Goal: Information Seeking & Learning: Learn about a topic

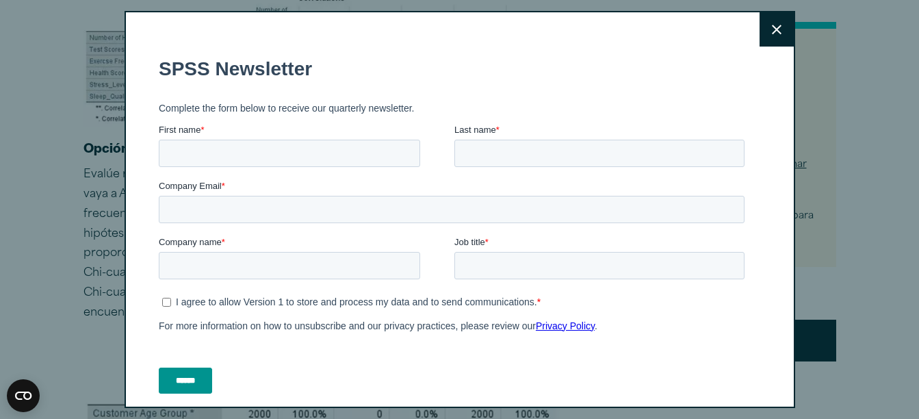
scroll to position [1596, 0]
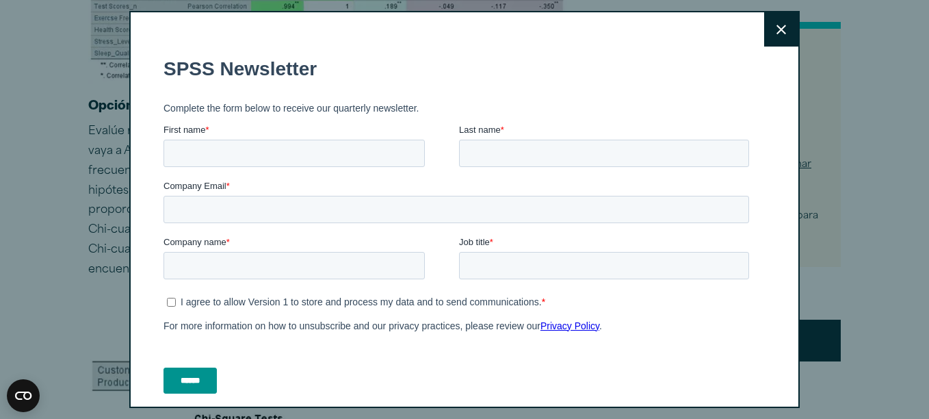
drag, startPoint x: 922, startPoint y: 23, endPoint x: 931, endPoint y: 83, distance: 60.8
click at [765, 37] on button "Cerrar" at bounding box center [781, 29] width 34 height 34
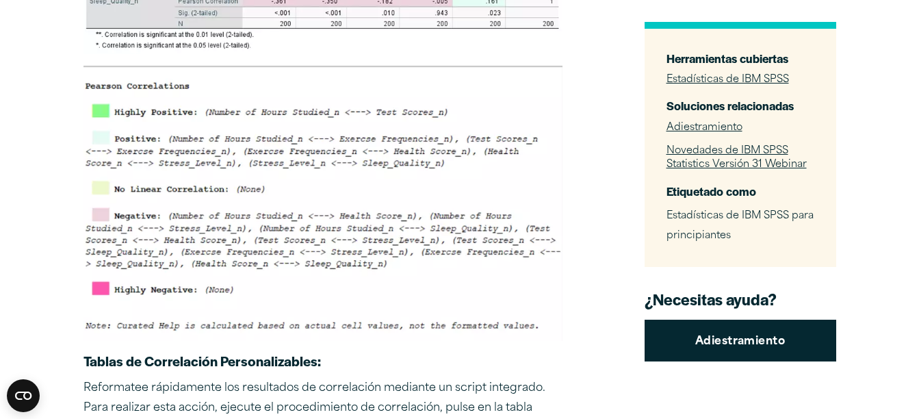
scroll to position [1076, 0]
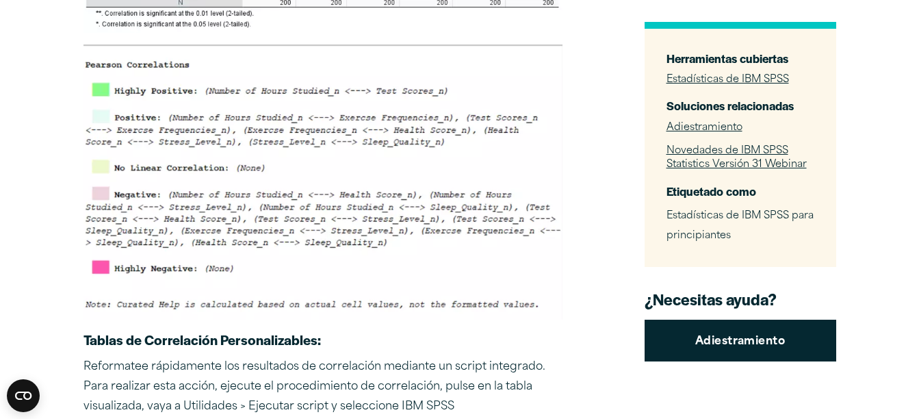
click at [341, 213] on img at bounding box center [322, 182] width 479 height 276
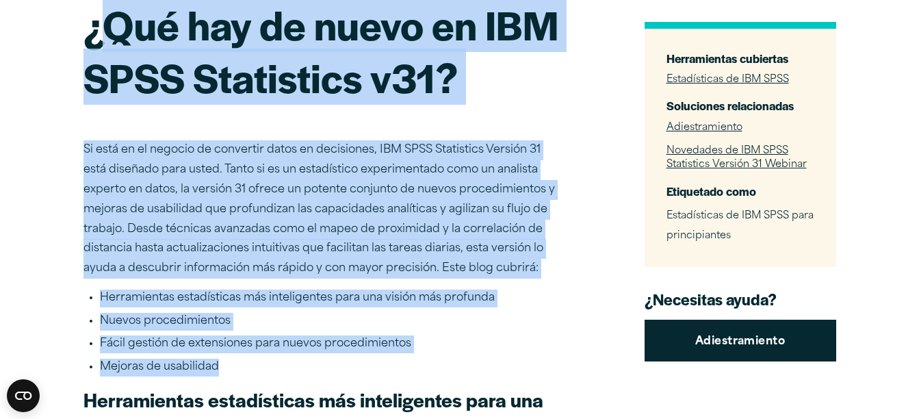
scroll to position [173, 0]
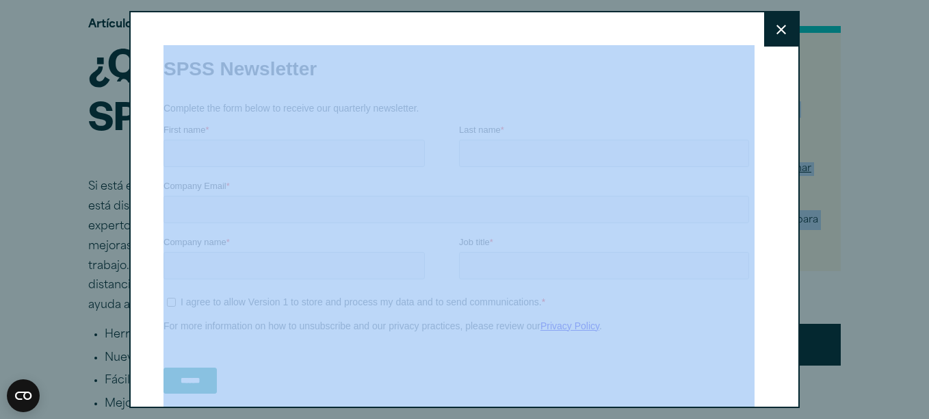
drag, startPoint x: 226, startPoint y: 367, endPoint x: 83, endPoint y: 68, distance: 331.9
click at [776, 32] on icon at bounding box center [781, 30] width 10 height 10
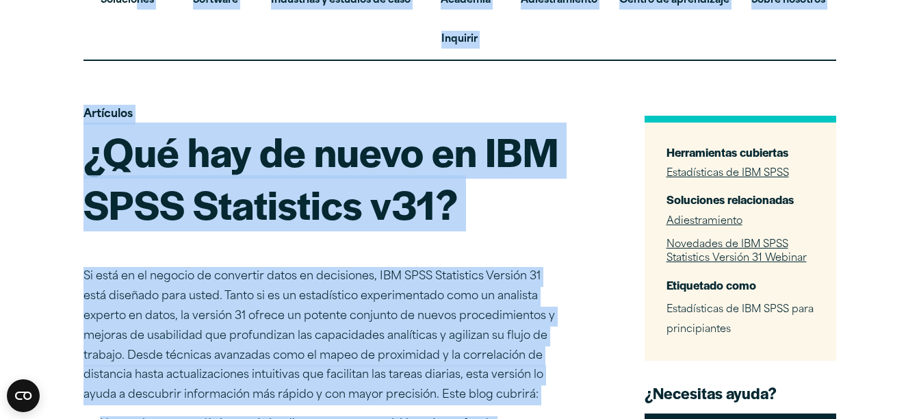
scroll to position [0, 0]
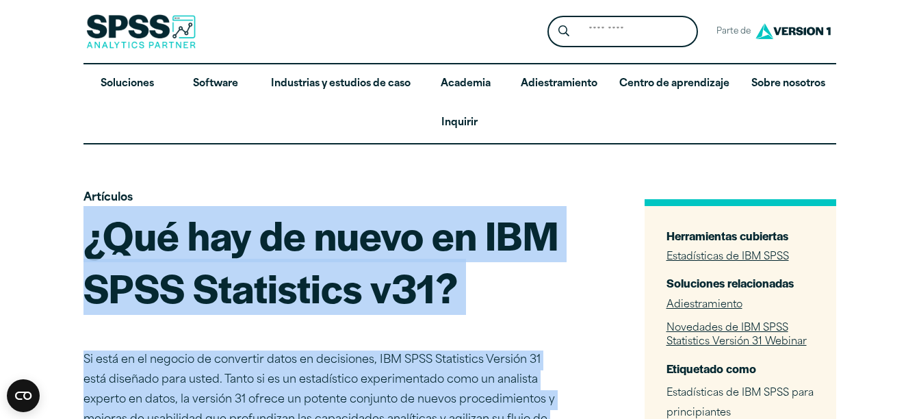
drag, startPoint x: 239, startPoint y: 210, endPoint x: 86, endPoint y: 260, distance: 161.1
copy div "¿Qué hay de nuevo en IBM SPSS Statistics v31? Si está en el negocio de converti…"
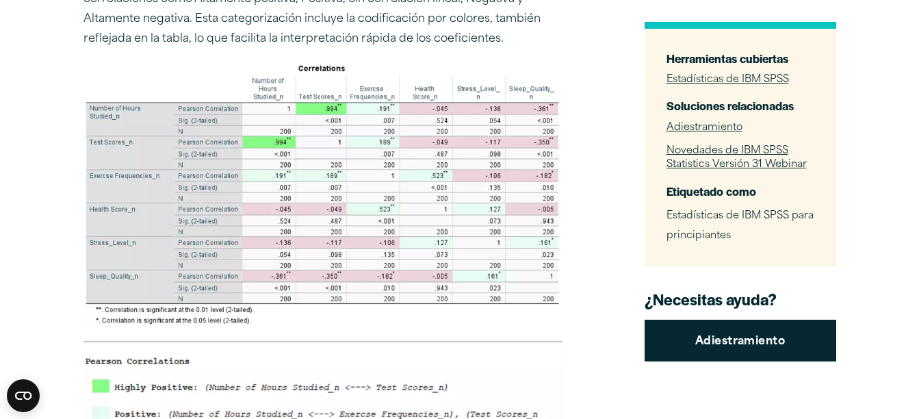
scroll to position [736, 0]
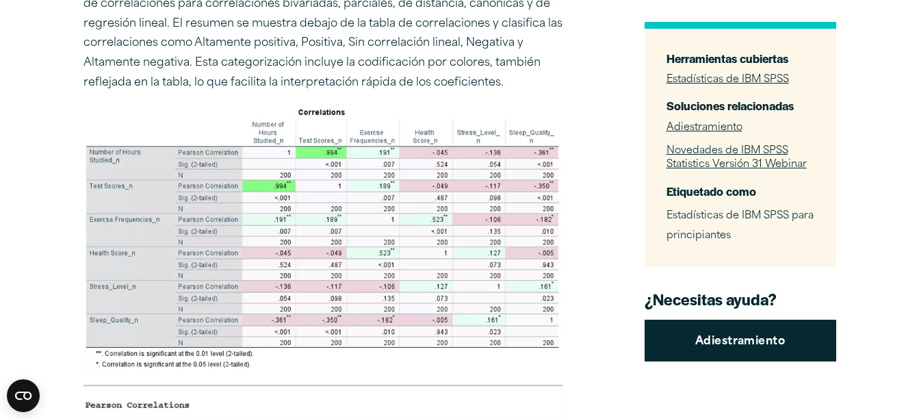
click at [339, 233] on img at bounding box center [322, 238] width 479 height 269
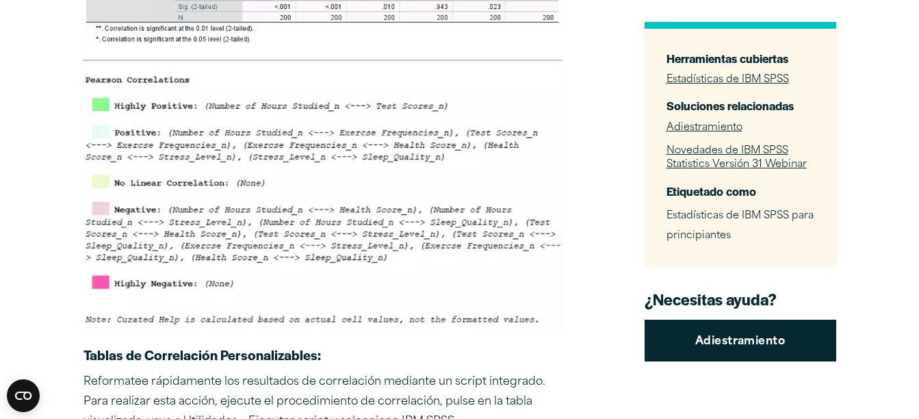
scroll to position [1083, 0]
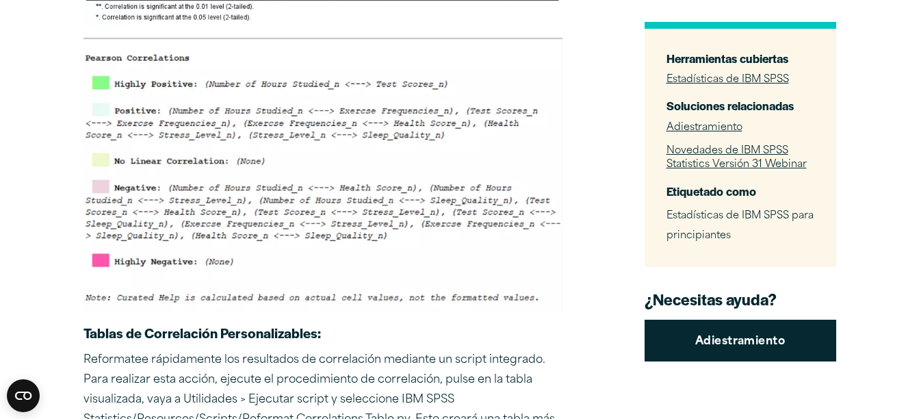
click at [298, 173] on img at bounding box center [322, 175] width 479 height 276
click at [296, 159] on img at bounding box center [322, 175] width 479 height 276
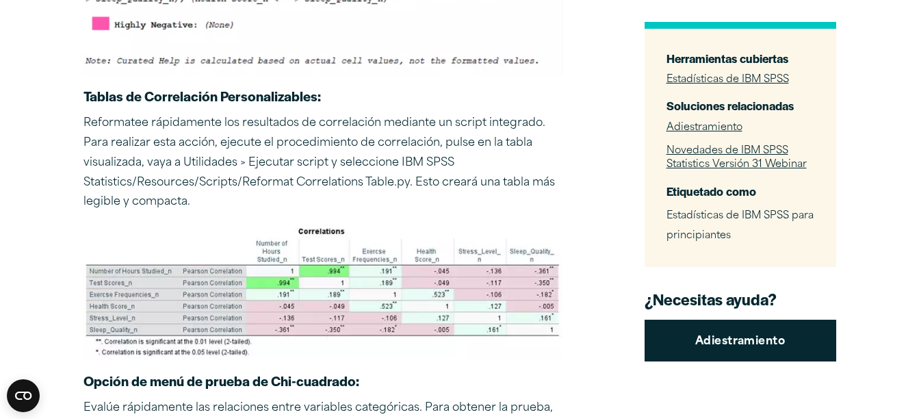
scroll to position [1341, 0]
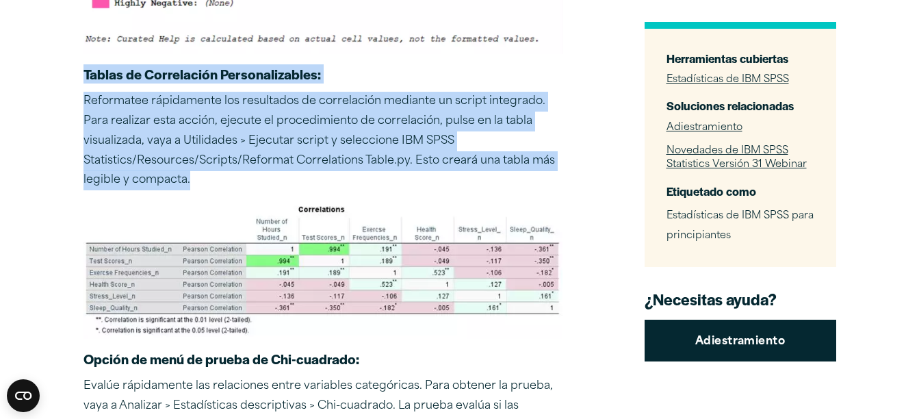
drag, startPoint x: 194, startPoint y: 183, endPoint x: 84, endPoint y: 79, distance: 150.5
copy div "Tablas de Correlación Personalizables : Reformatee rápidamente los resultados d…"
